Goal: Task Accomplishment & Management: Manage account settings

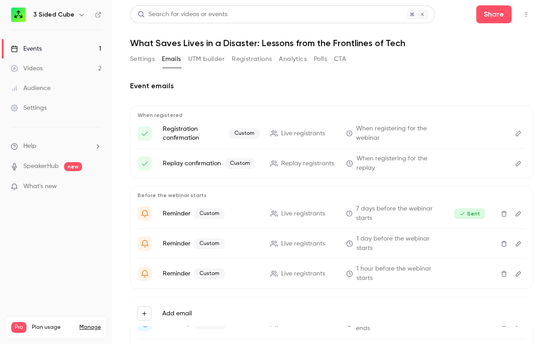
click at [43, 49] on link "Events 1" at bounding box center [56, 49] width 112 height 20
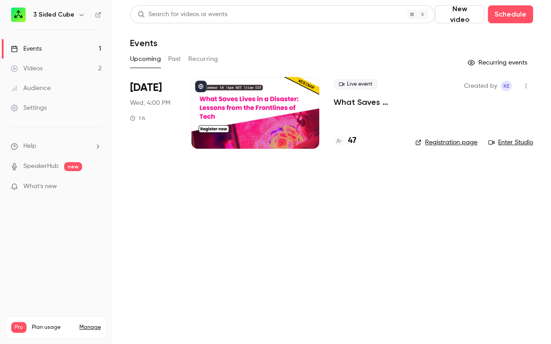
click at [351, 101] on p "What Saves Lives in a Disaster: Lessons from the Frontlines of Tech" at bounding box center [366, 102] width 67 height 11
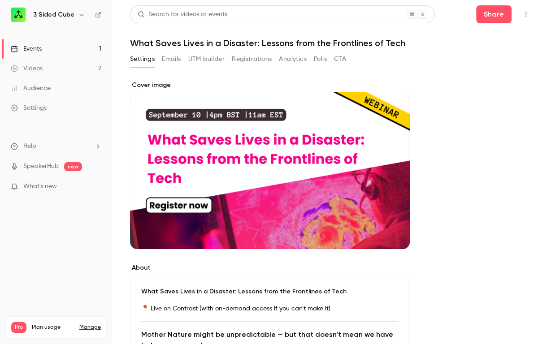
click at [248, 57] on button "Registrations" at bounding box center [252, 59] width 40 height 14
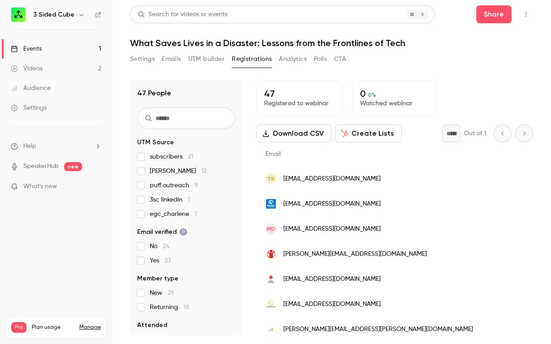
scroll to position [0, 717]
